Goal: Entertainment & Leisure: Consume media (video, audio)

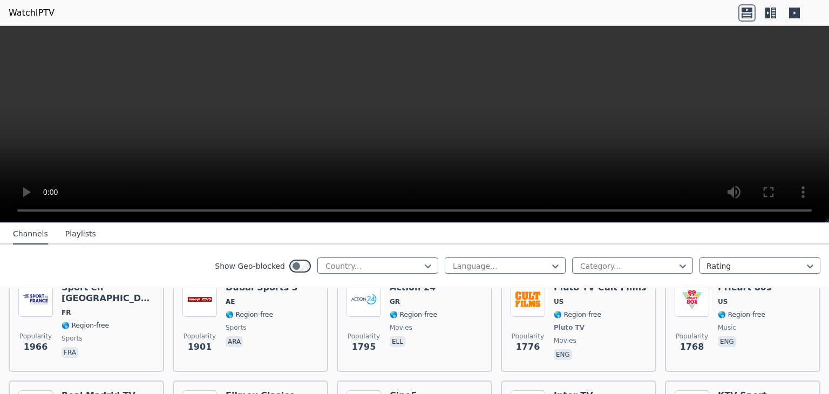
scroll to position [863, 0]
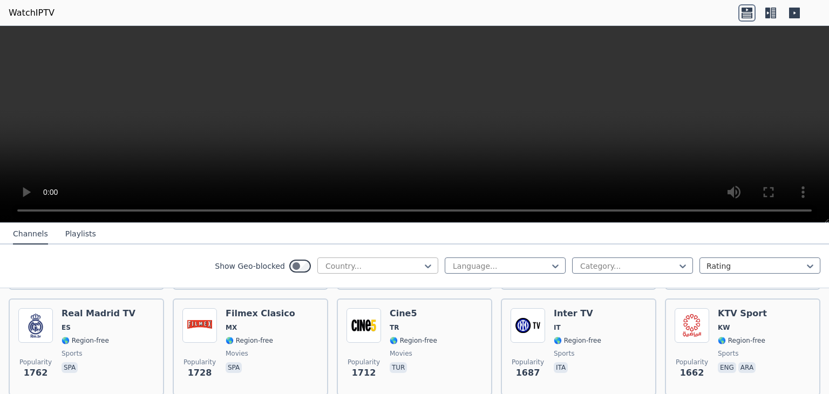
click at [365, 262] on div at bounding box center [373, 266] width 98 height 11
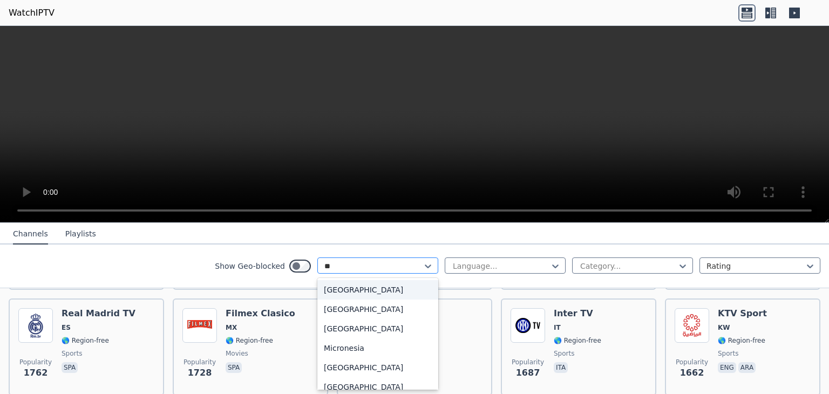
type input "***"
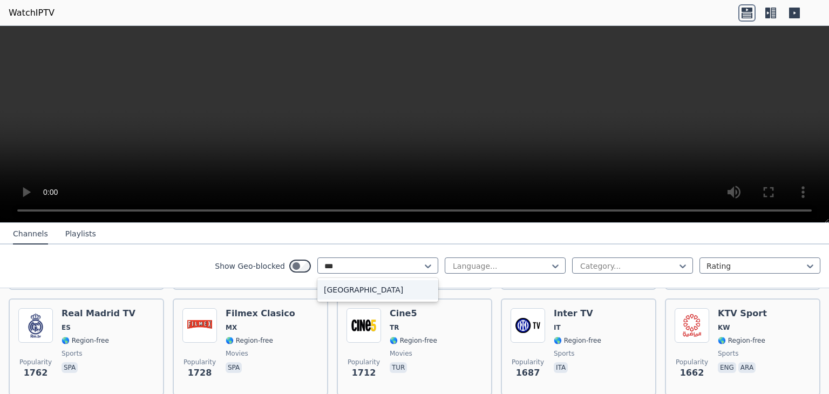
click at [367, 291] on div "[GEOGRAPHIC_DATA]" at bounding box center [377, 289] width 121 height 19
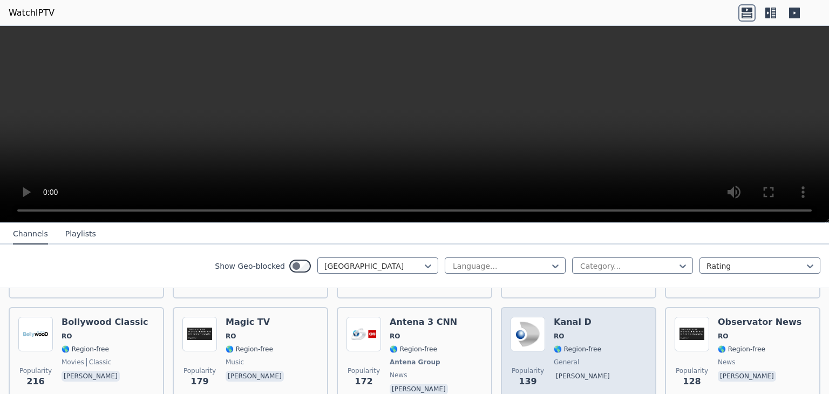
scroll to position [108, 0]
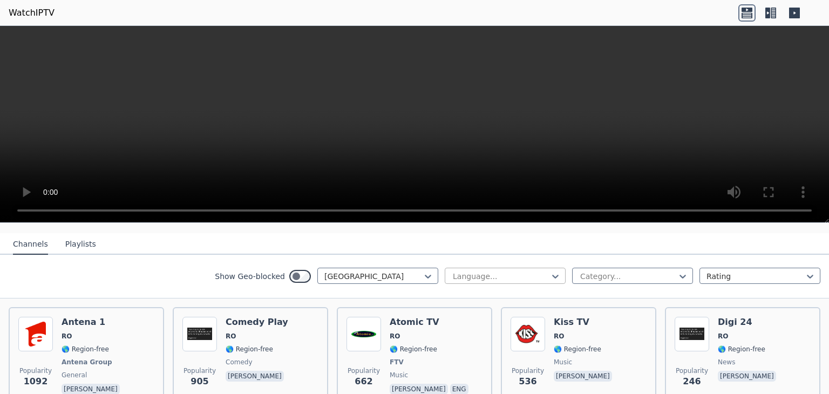
click at [509, 271] on div at bounding box center [501, 276] width 98 height 11
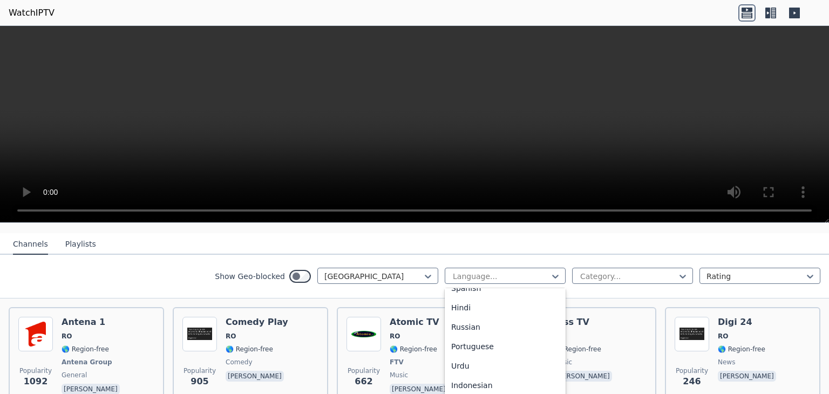
scroll to position [321, 0]
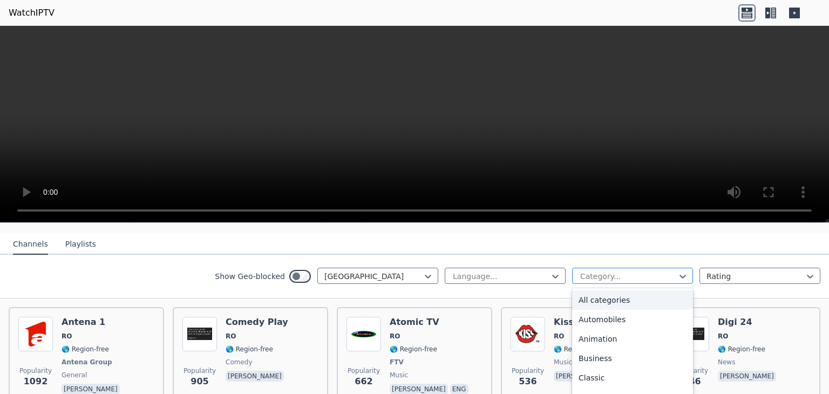
click at [600, 271] on div at bounding box center [628, 276] width 98 height 11
click at [738, 242] on nav "Channels Playlists" at bounding box center [414, 244] width 829 height 22
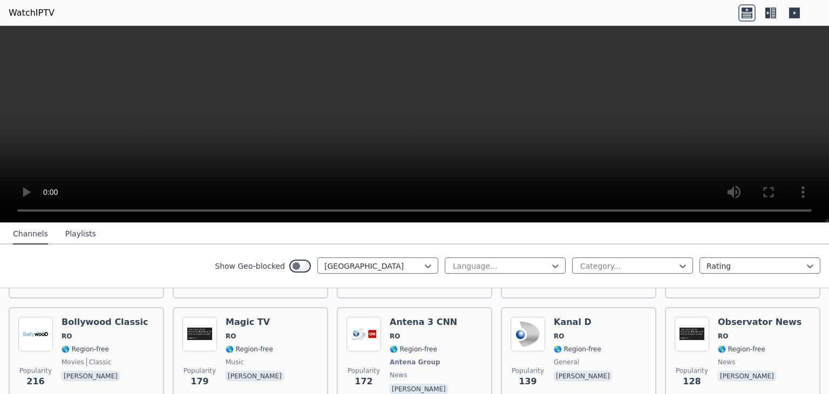
scroll to position [108, 0]
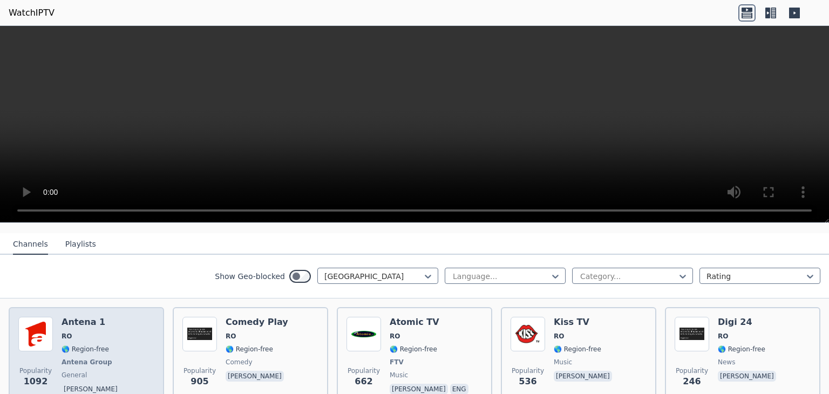
click at [127, 328] on div "Popularity 1092 Antena 1 RO 🌎 Region-free Antena Group general [PERSON_NAME]" at bounding box center [86, 357] width 136 height 80
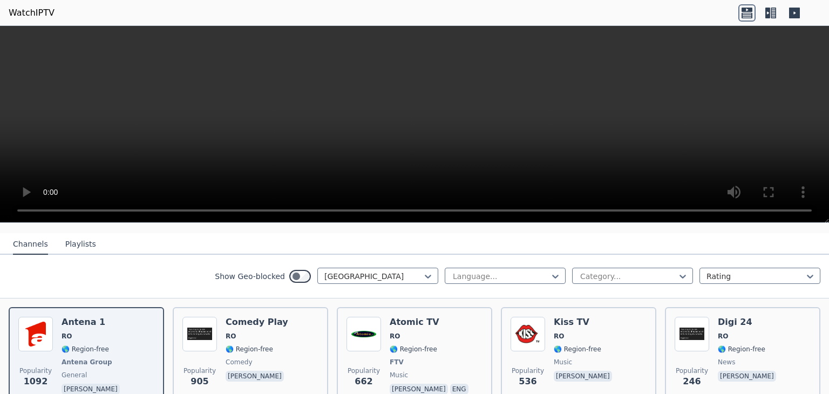
click at [67, 234] on button "Playlists" at bounding box center [80, 244] width 31 height 21
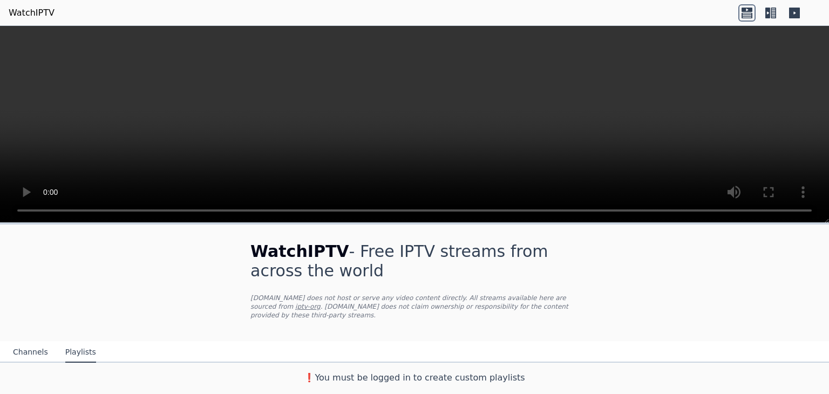
click at [30, 344] on button "Channels" at bounding box center [30, 352] width 35 height 21
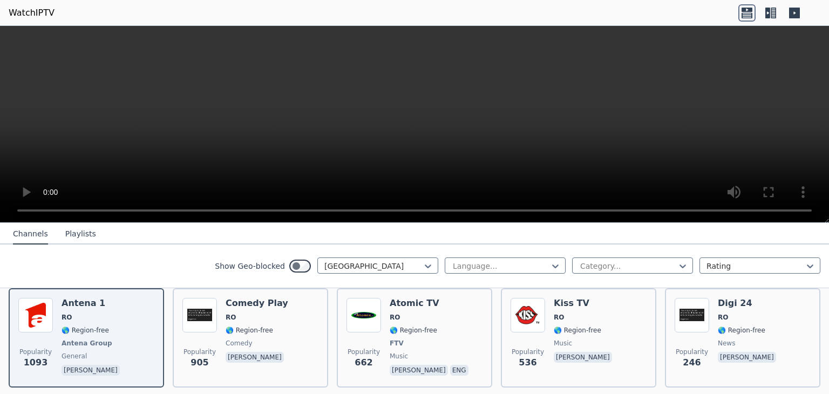
scroll to position [108, 0]
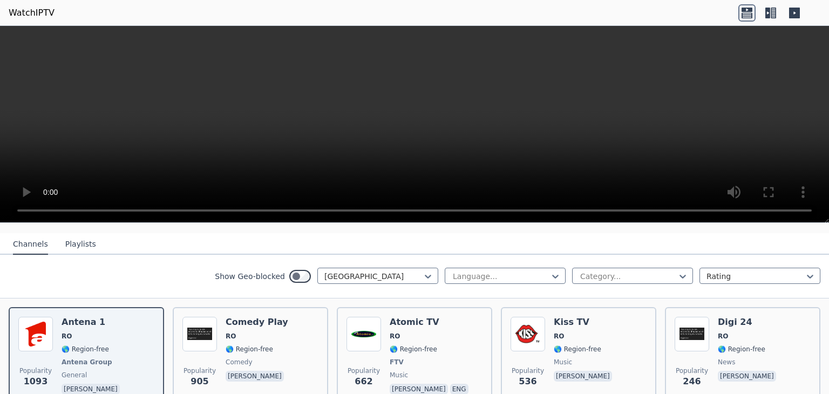
click at [776, 255] on div "Show Geo-blocked Romania Language... Category... Rating" at bounding box center [414, 277] width 829 height 44
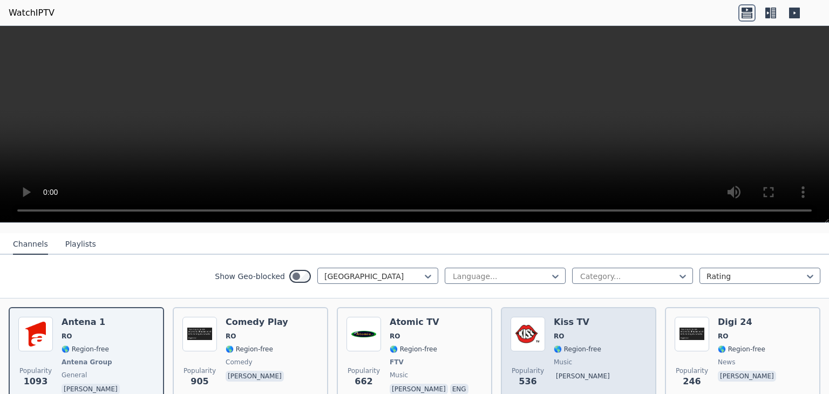
click at [596, 331] on div "Popularity 536 Kiss TV RO 🌎 Region-free music [PERSON_NAME]" at bounding box center [578, 357] width 136 height 80
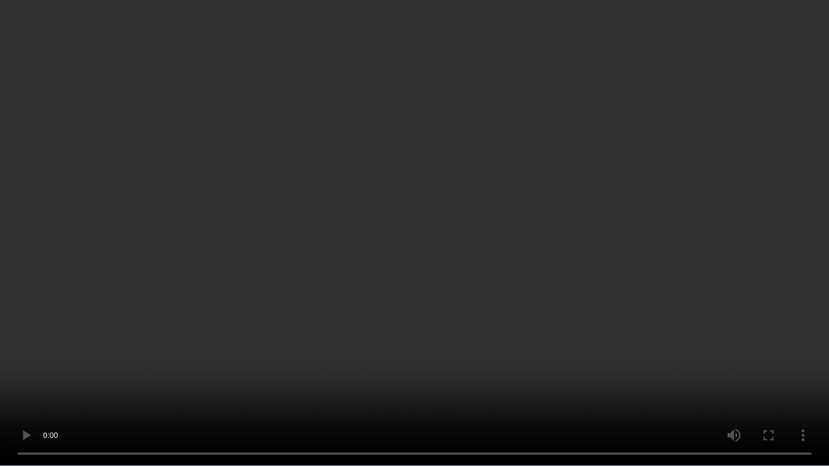
click at [800, 325] on video at bounding box center [414, 233] width 829 height 466
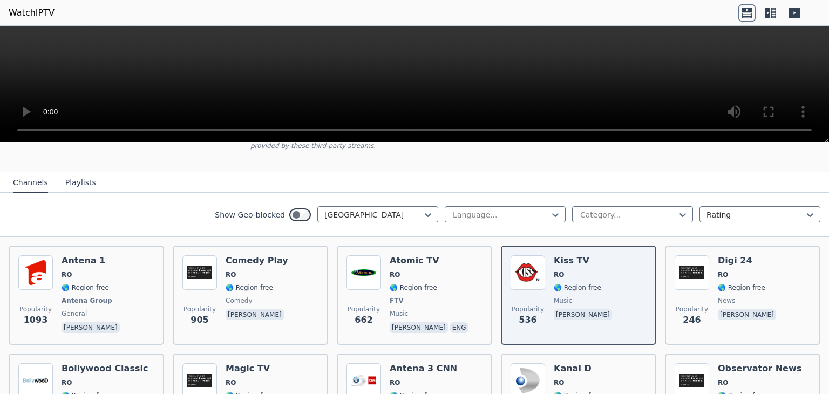
scroll to position [54, 0]
